Goal: Navigation & Orientation: Find specific page/section

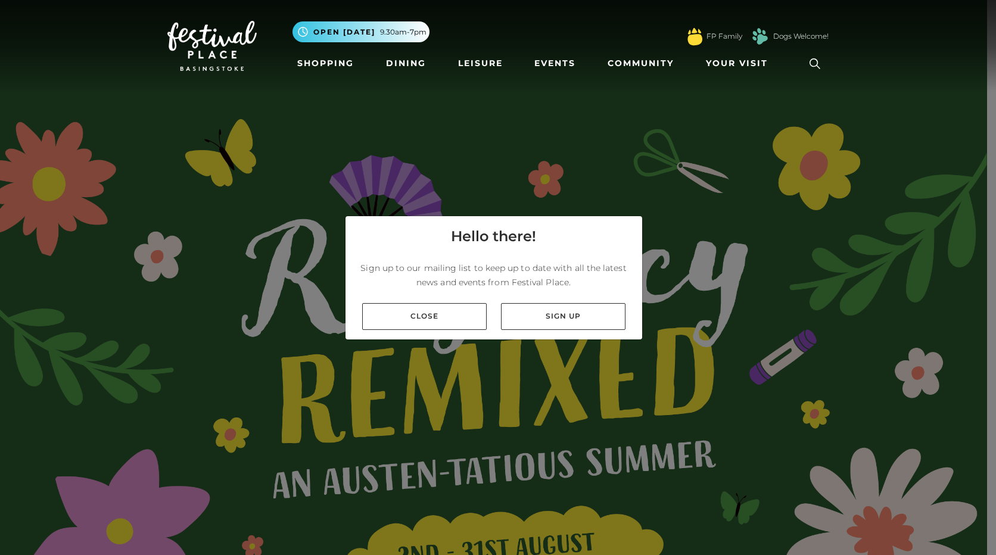
click at [461, 308] on link "Close" at bounding box center [424, 316] width 125 height 27
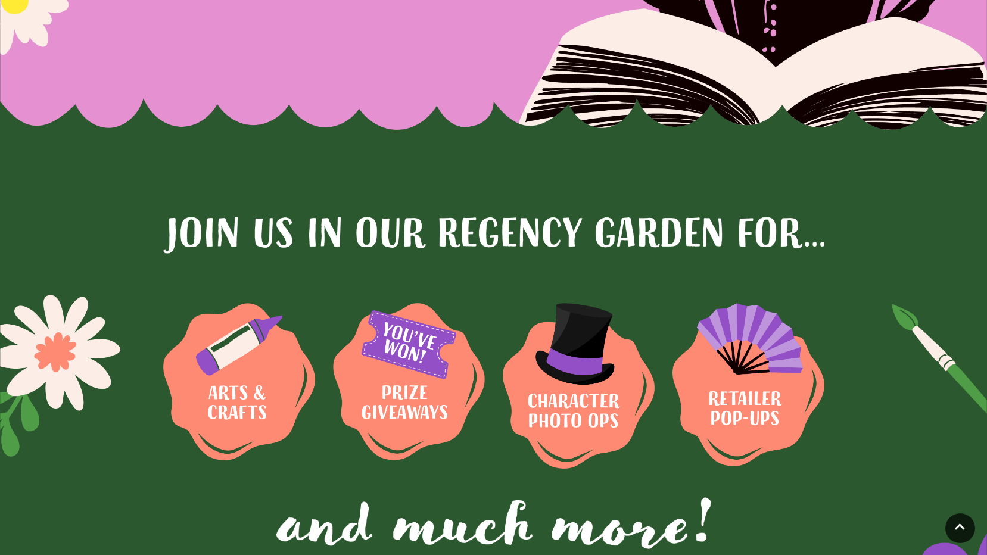
scroll to position [774, 0]
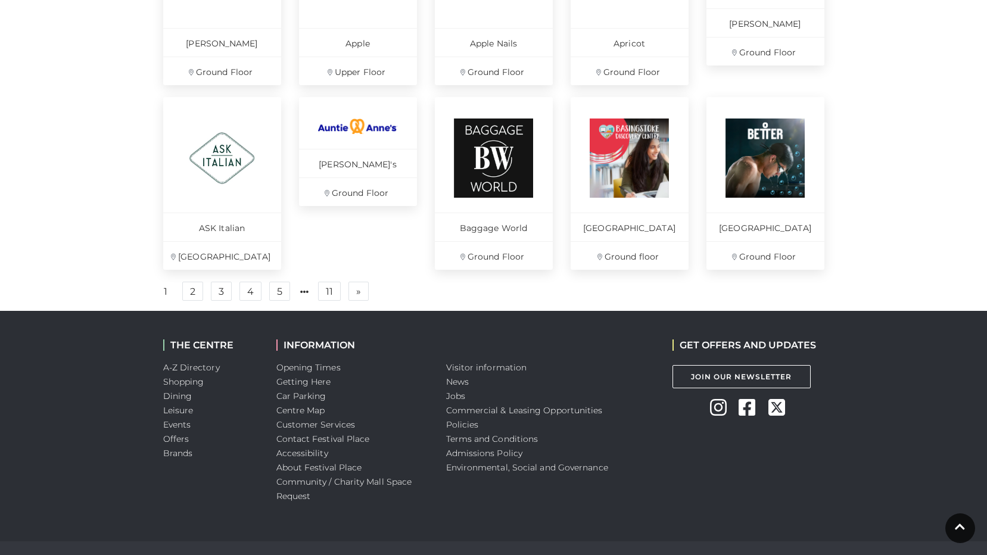
scroll to position [834, 0]
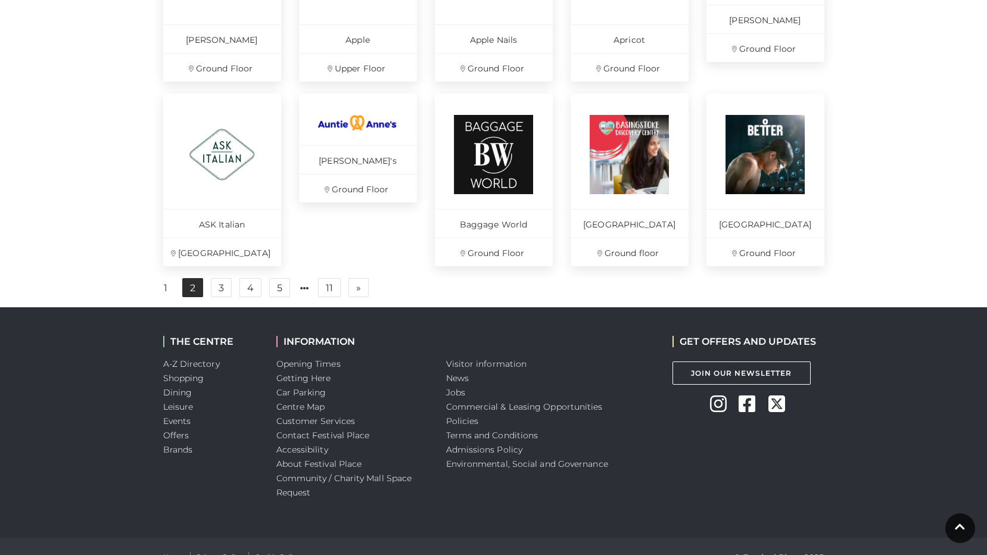
click at [184, 297] on link "2" at bounding box center [192, 287] width 21 height 19
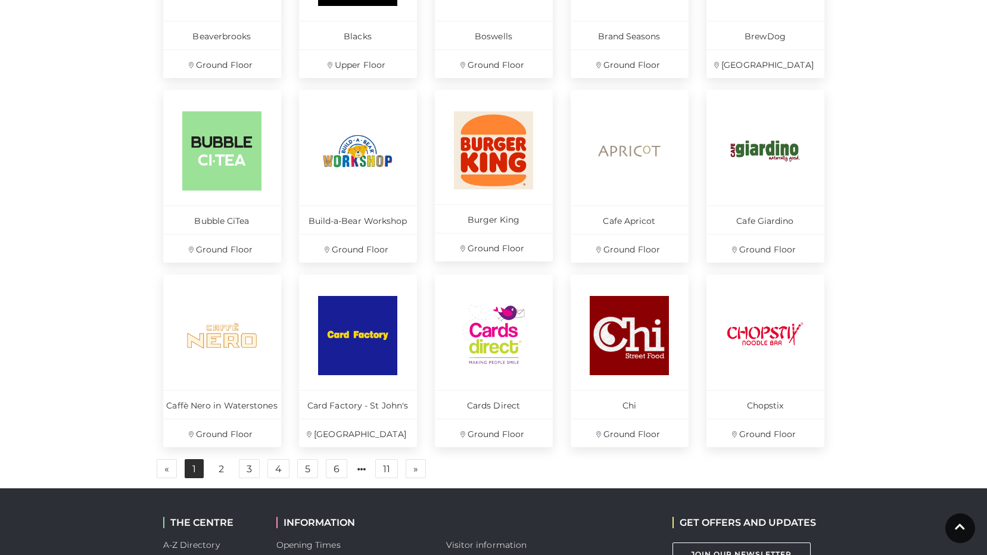
scroll to position [655, 0]
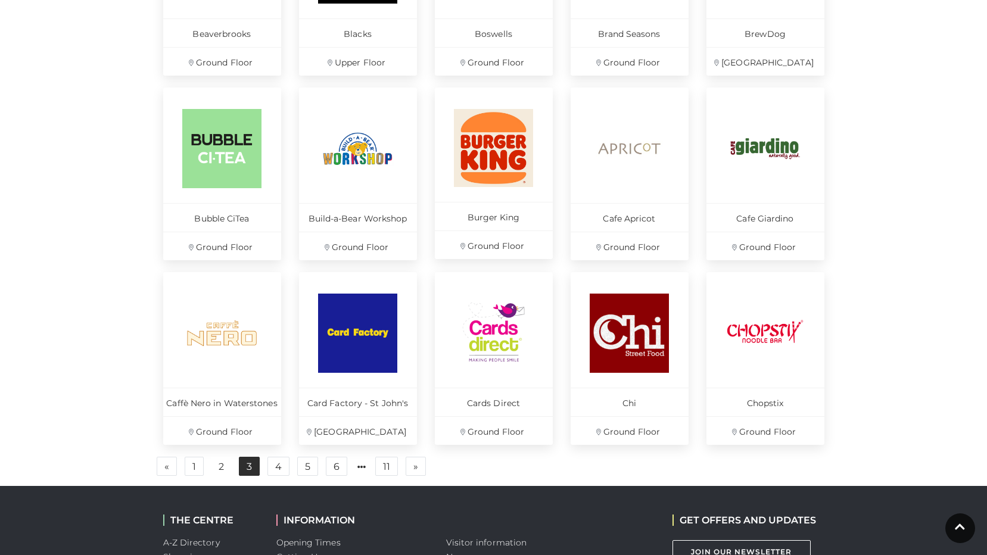
click at [241, 468] on link "3" at bounding box center [249, 466] width 21 height 19
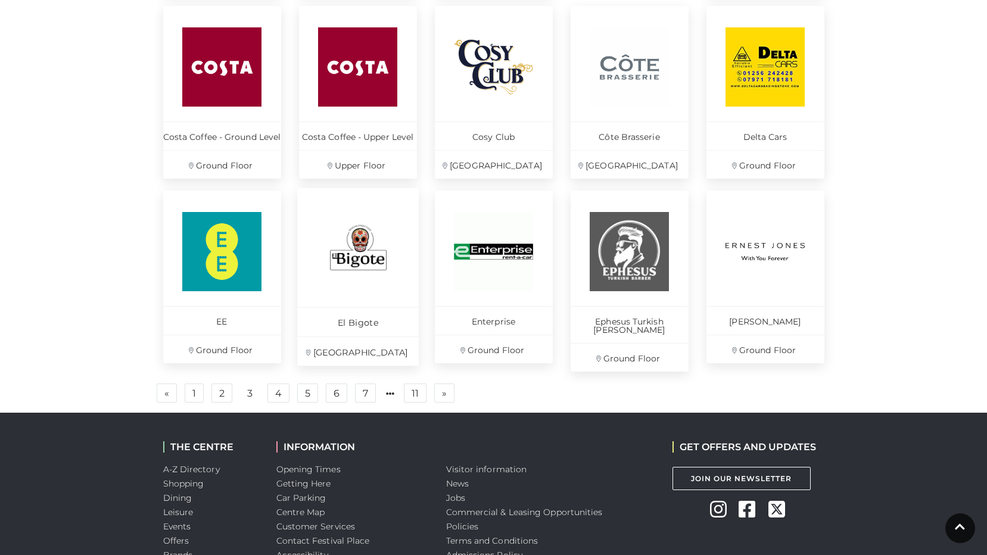
scroll to position [774, 0]
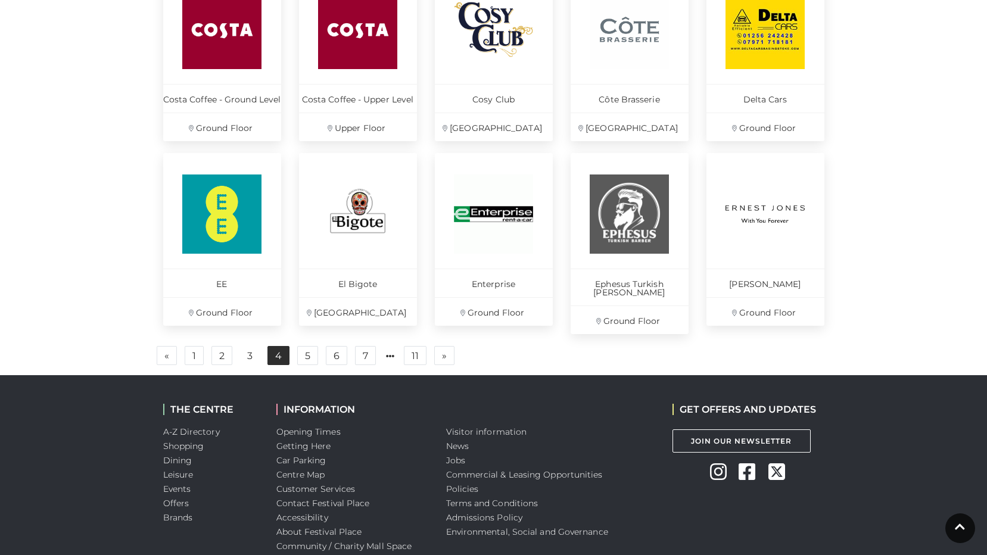
click at [273, 347] on link "4" at bounding box center [278, 355] width 22 height 19
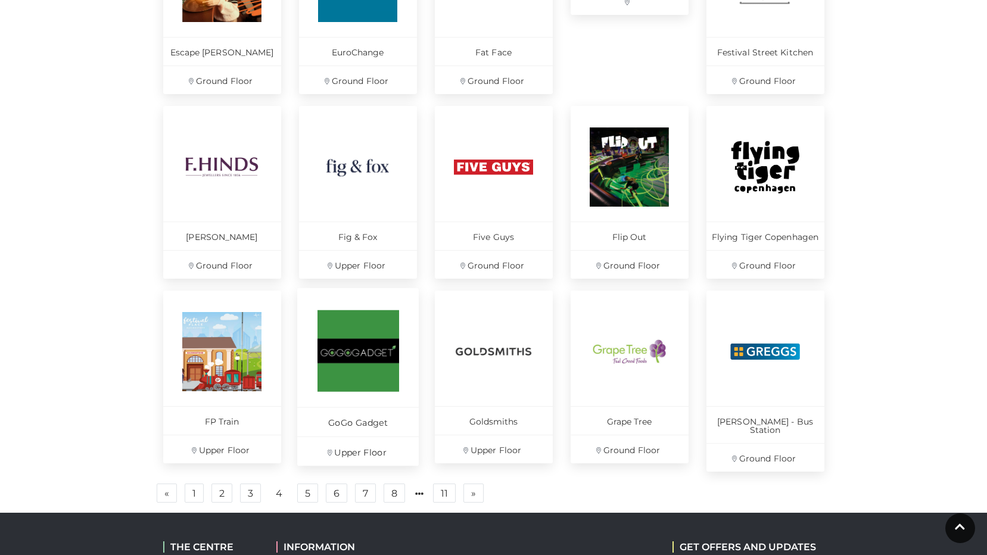
scroll to position [655, 0]
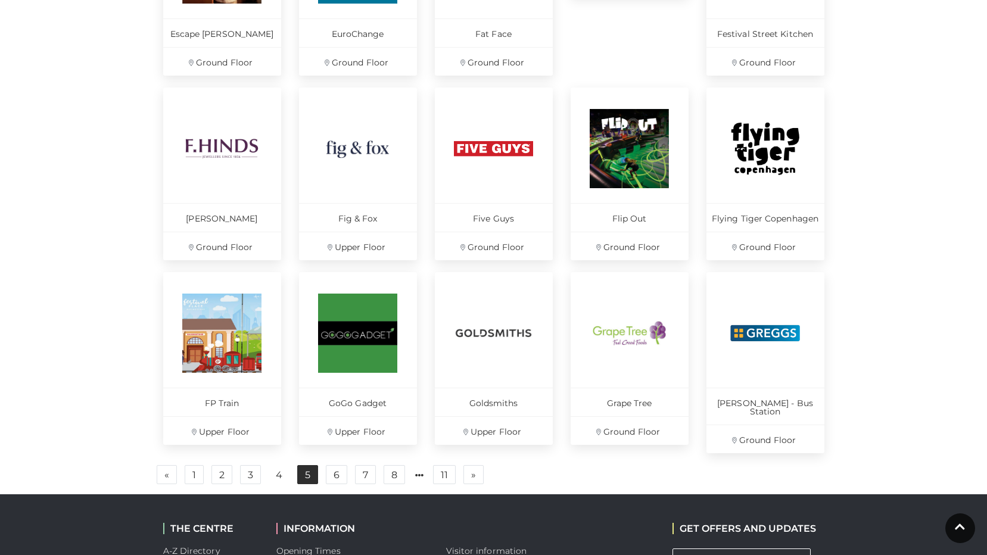
click at [301, 465] on link "5" at bounding box center [307, 474] width 21 height 19
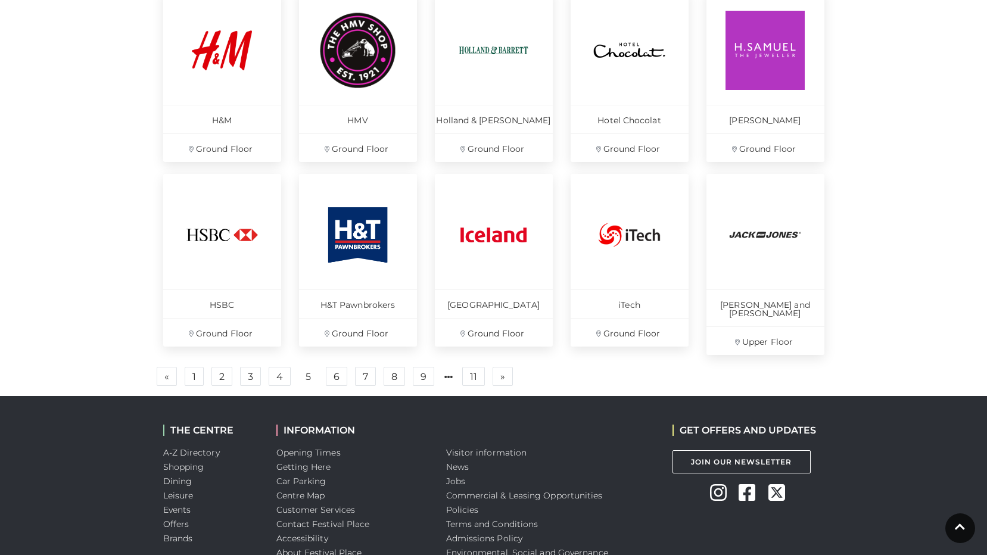
scroll to position [834, 0]
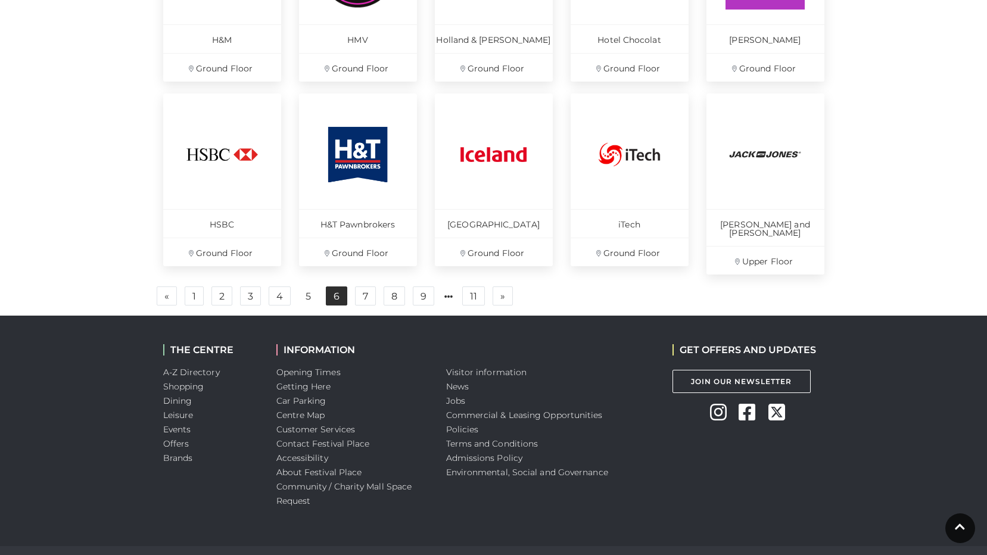
click at [331, 291] on link "6" at bounding box center [336, 296] width 21 height 19
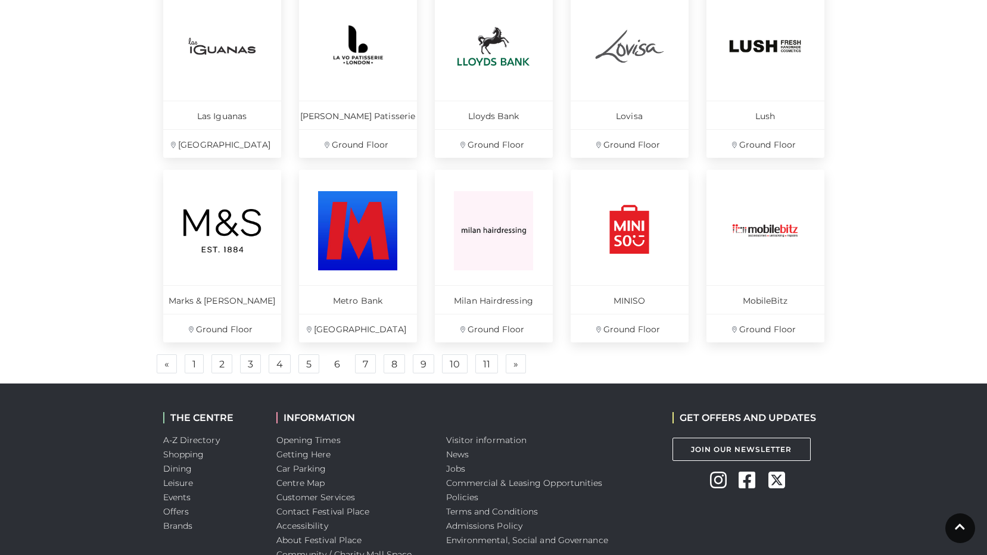
scroll to position [774, 0]
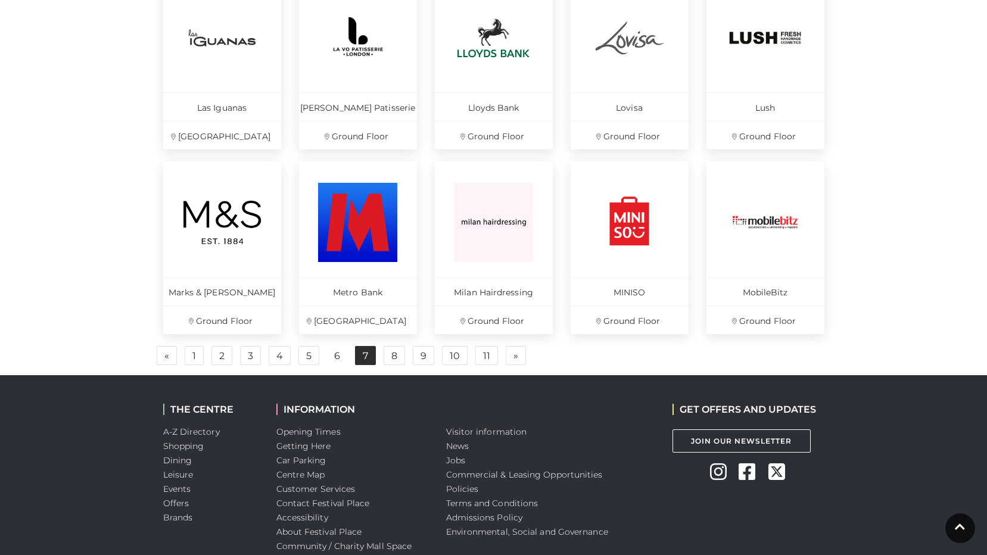
click at [368, 353] on link "7" at bounding box center [365, 355] width 21 height 19
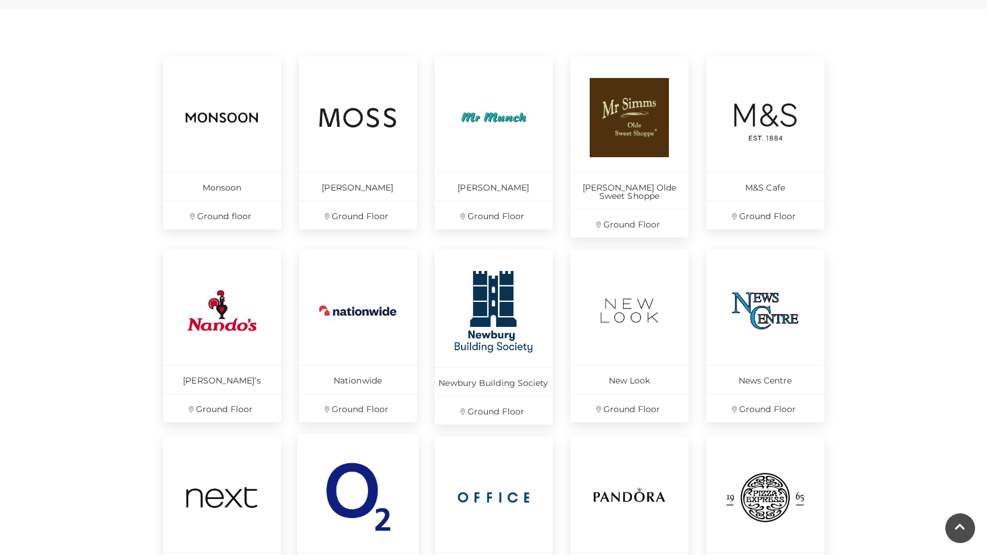
scroll to position [715, 0]
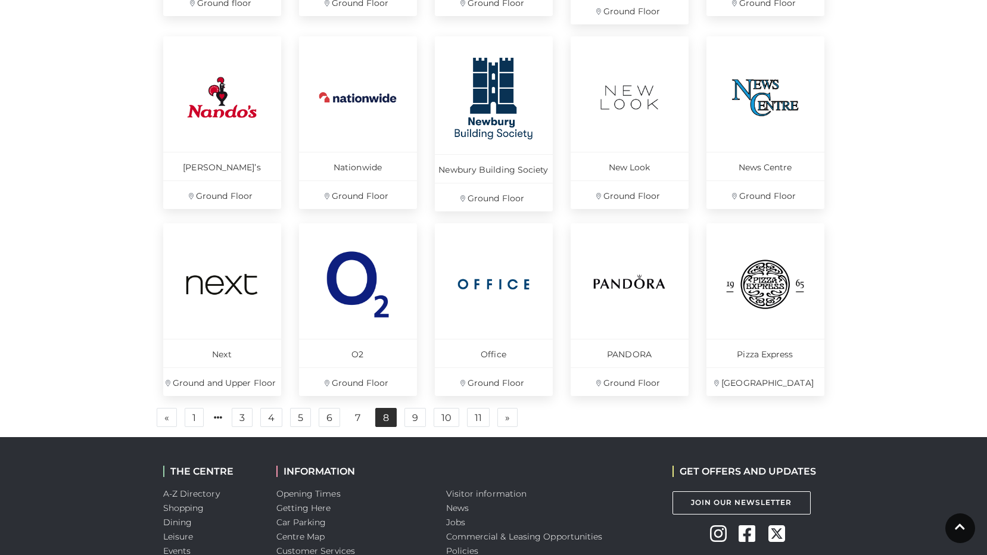
click at [385, 412] on link "8" at bounding box center [385, 417] width 21 height 19
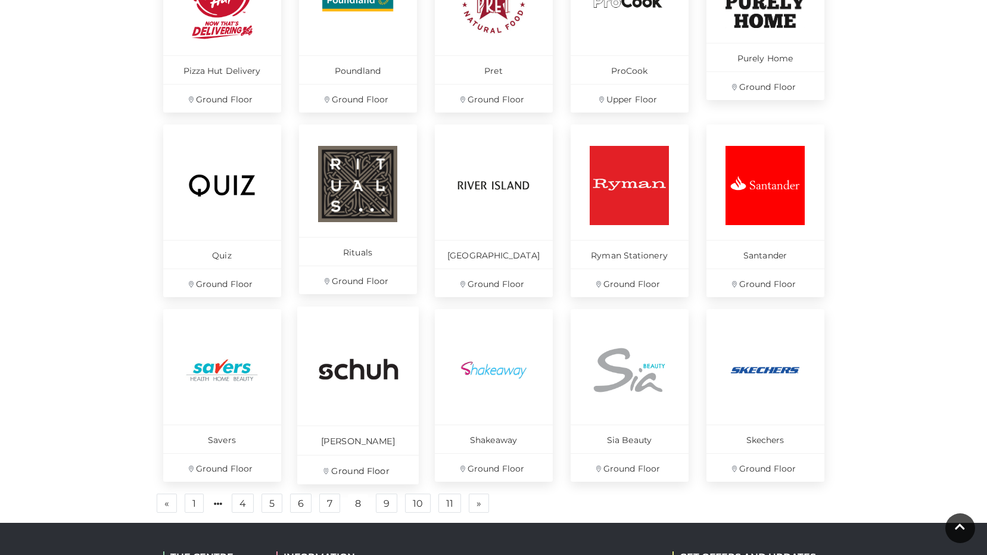
scroll to position [655, 0]
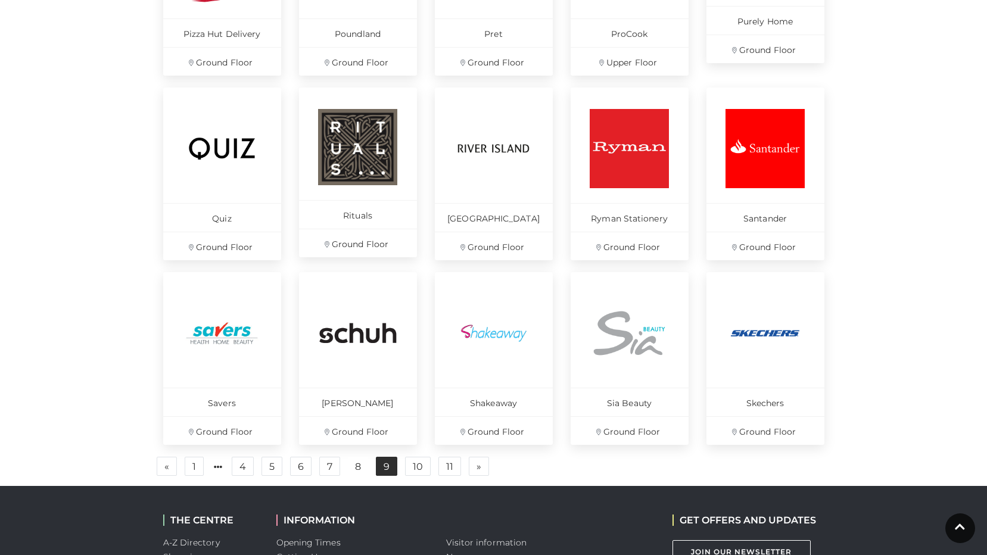
click at [387, 460] on link "9" at bounding box center [386, 466] width 21 height 19
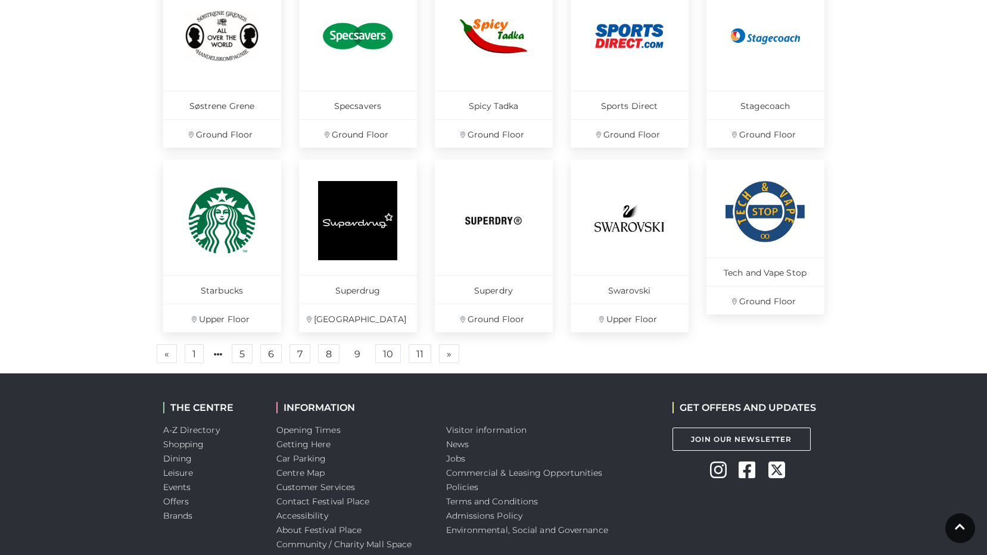
scroll to position [774, 0]
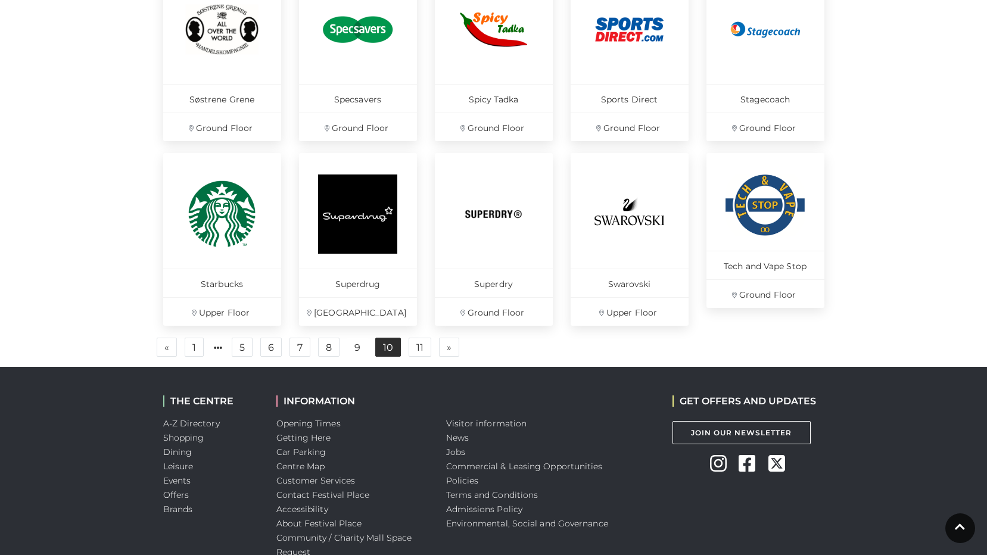
click at [391, 349] on link "10" at bounding box center [388, 347] width 26 height 19
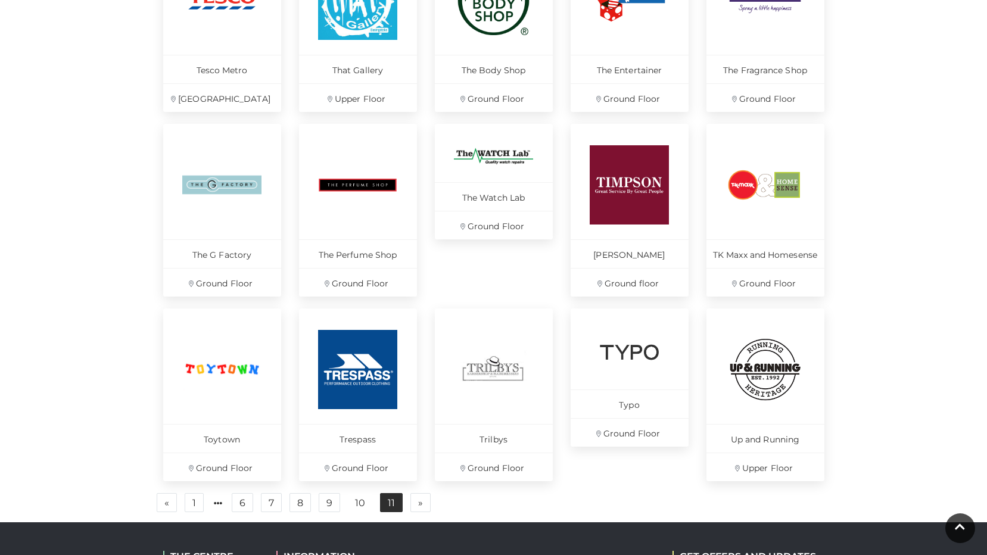
scroll to position [715, 0]
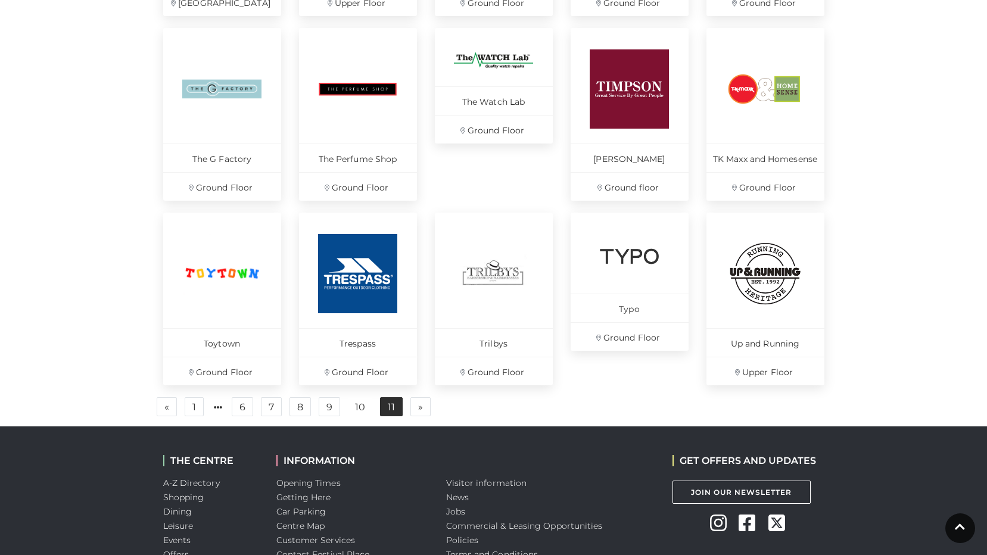
click at [384, 406] on link "11" at bounding box center [391, 406] width 23 height 19
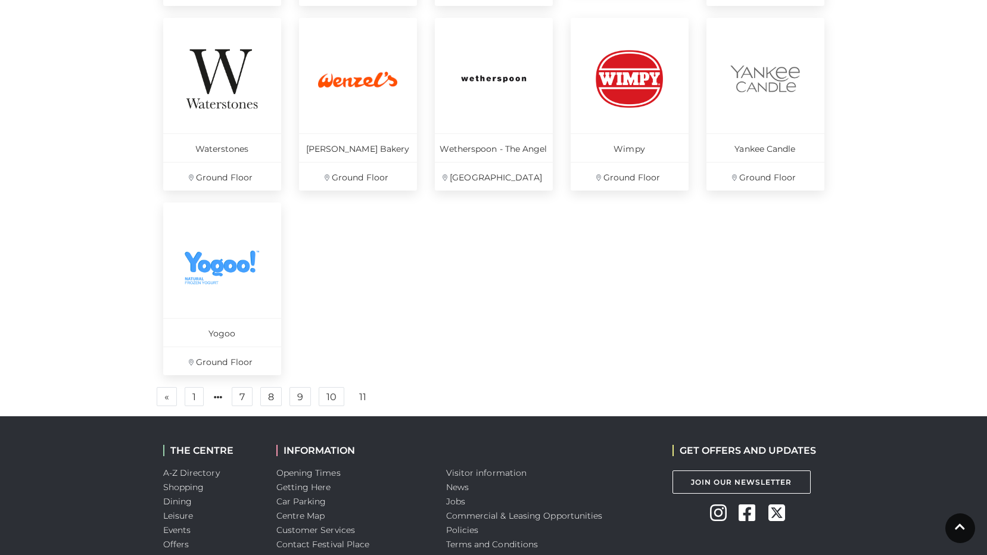
scroll to position [834, 0]
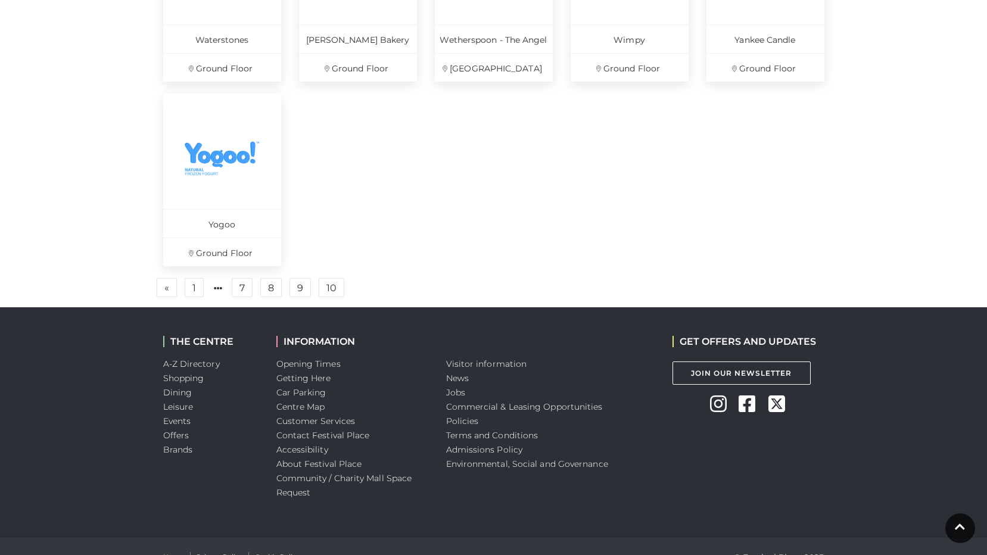
click at [353, 287] on link "11" at bounding box center [362, 288] width 21 height 19
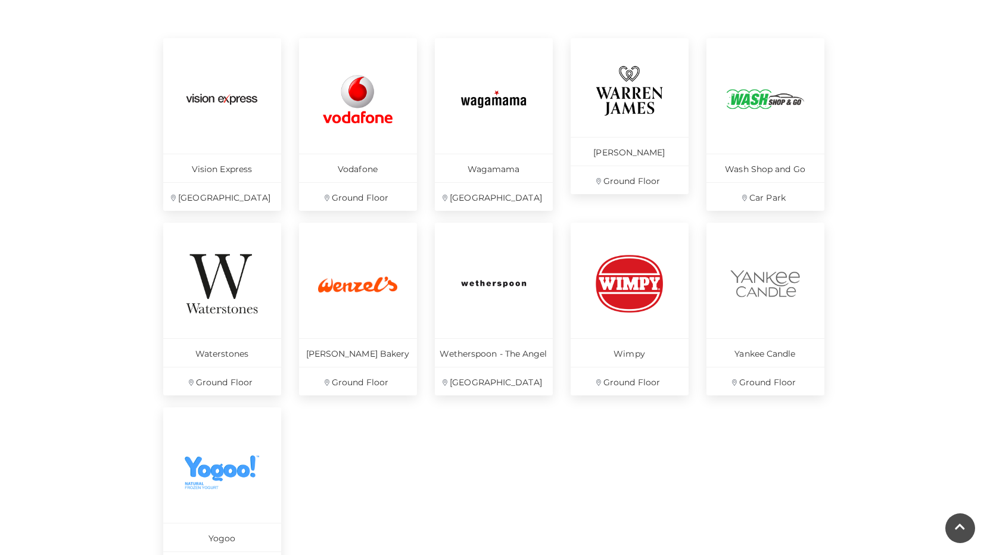
scroll to position [536, 0]
